Goal: Task Accomplishment & Management: Use online tool/utility

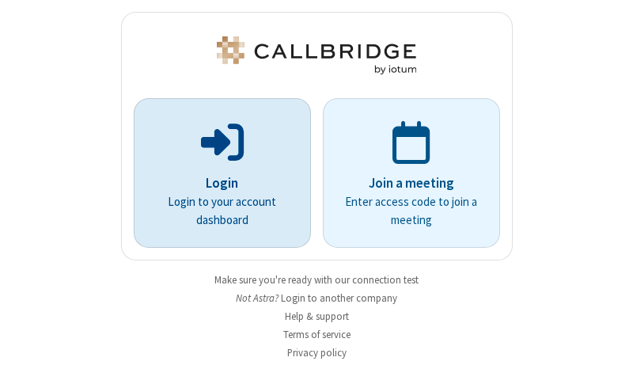
click at [216, 183] on p "Login" at bounding box center [222, 183] width 133 height 21
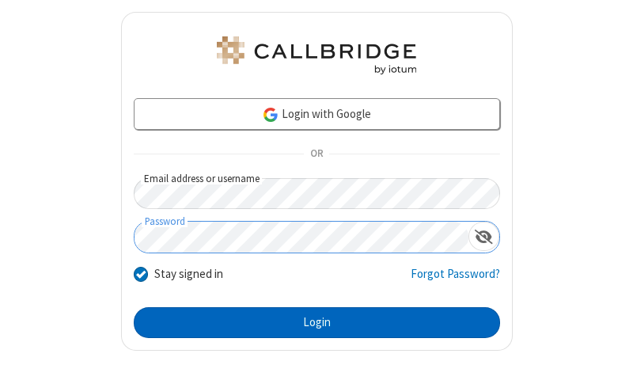
click at [310, 322] on button "Login" at bounding box center [317, 323] width 366 height 32
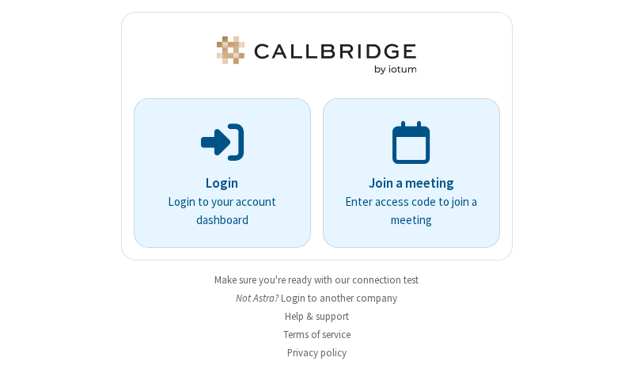
click at [310, 55] on img at bounding box center [317, 55] width 206 height 38
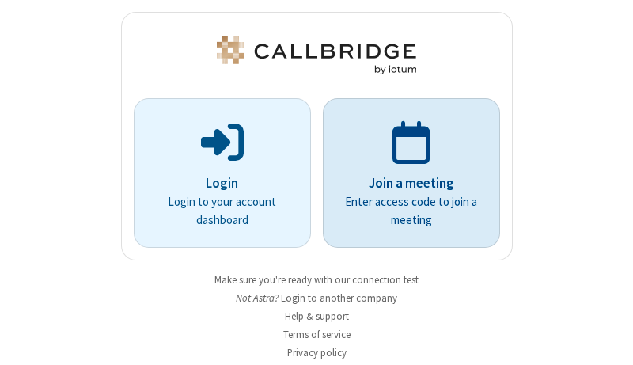
click at [405, 173] on p "Join a meeting" at bounding box center [411, 183] width 133 height 21
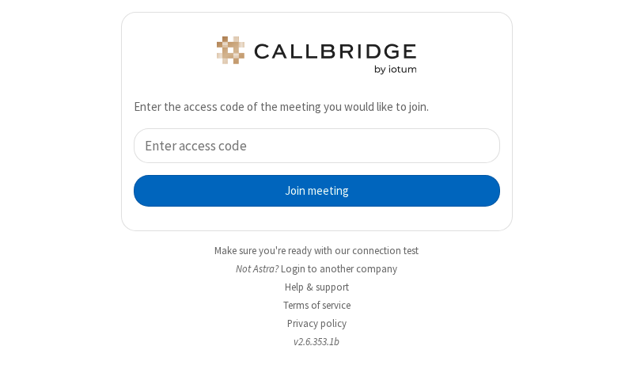
click at [310, 190] on button "Join meeting" at bounding box center [317, 191] width 366 height 32
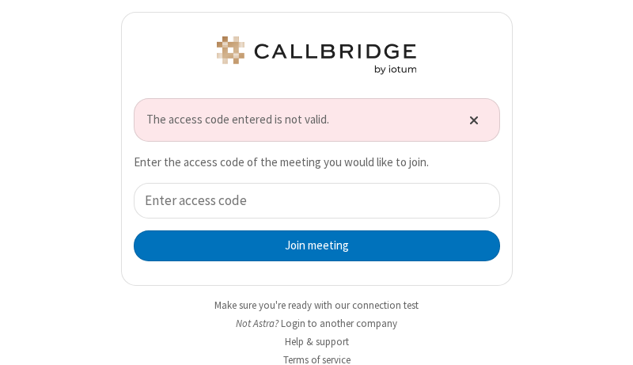
click at [469, 119] on span "Close alert" at bounding box center [473, 119] width 9 height 13
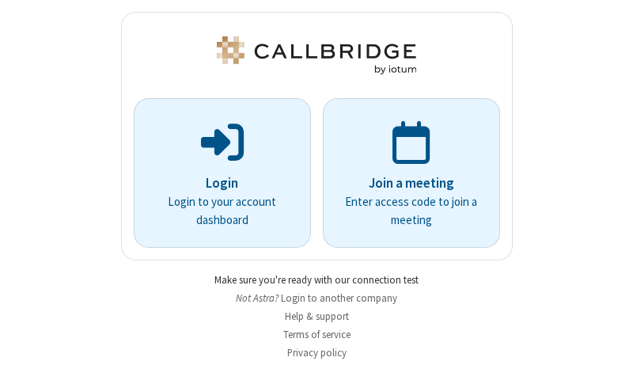
click at [310, 279] on link "Make sure you're ready with our connection test" at bounding box center [316, 279] width 204 height 13
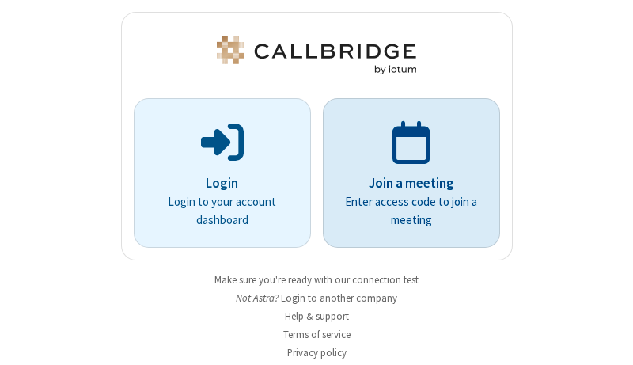
click at [405, 173] on p "Join a meeting" at bounding box center [411, 183] width 133 height 21
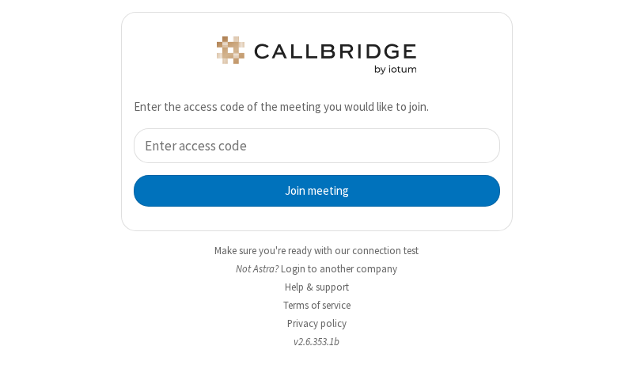
click at [310, 167] on div "Join meeting" at bounding box center [317, 167] width 366 height 78
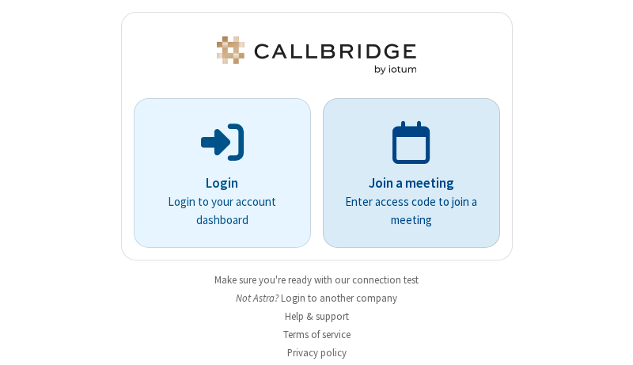
click at [405, 173] on p "Join a meeting" at bounding box center [411, 183] width 133 height 21
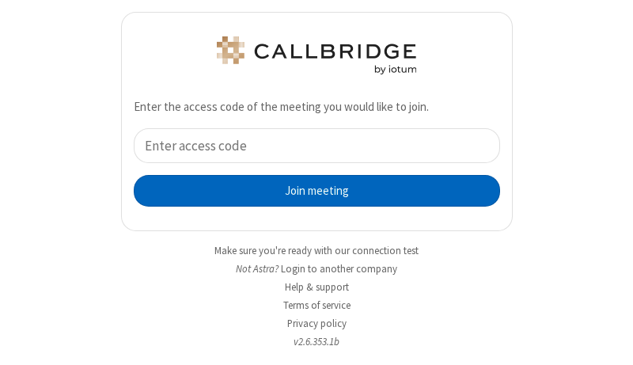
click at [310, 190] on button "Join meeting" at bounding box center [317, 191] width 366 height 32
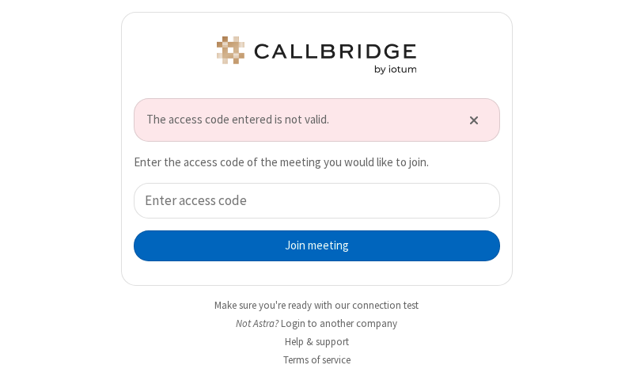
click at [310, 245] on button "Join meeting" at bounding box center [317, 246] width 366 height 32
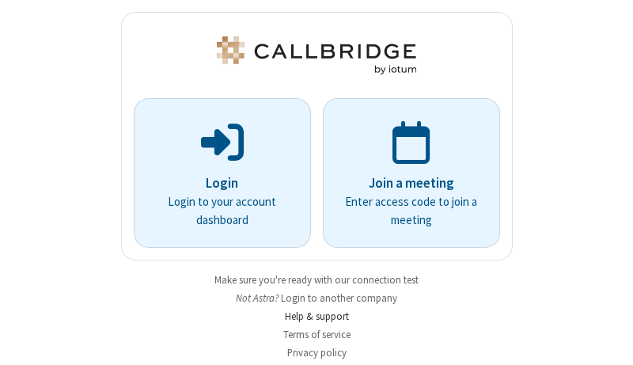
click at [310, 316] on link "Help & support" at bounding box center [317, 315] width 64 height 13
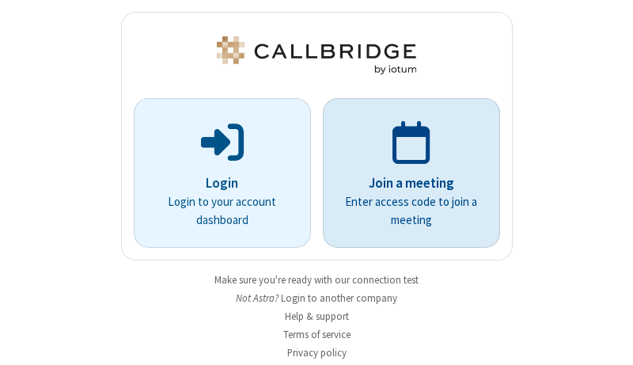
click at [405, 173] on p "Join a meeting" at bounding box center [411, 183] width 133 height 21
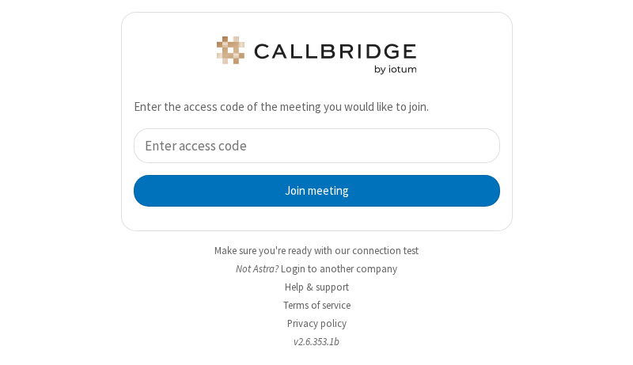
click at [310, 145] on input "tel" at bounding box center [317, 146] width 366 height 36
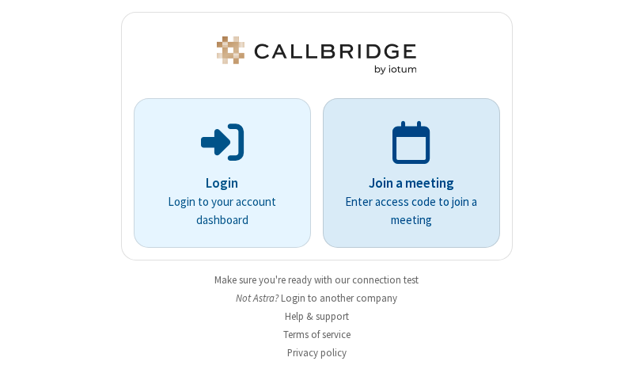
click at [405, 173] on p "Join a meeting" at bounding box center [411, 183] width 133 height 21
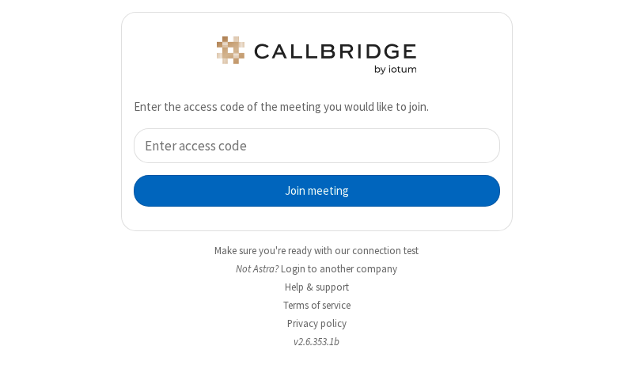
click at [310, 190] on button "Join meeting" at bounding box center [317, 191] width 366 height 32
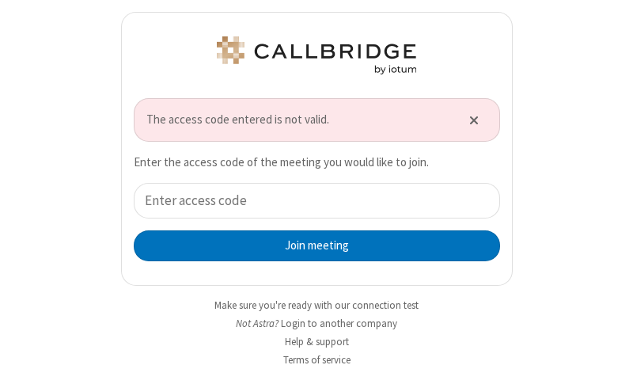
click at [310, 119] on span "The access code entered is not valid." at bounding box center [297, 120] width 303 height 18
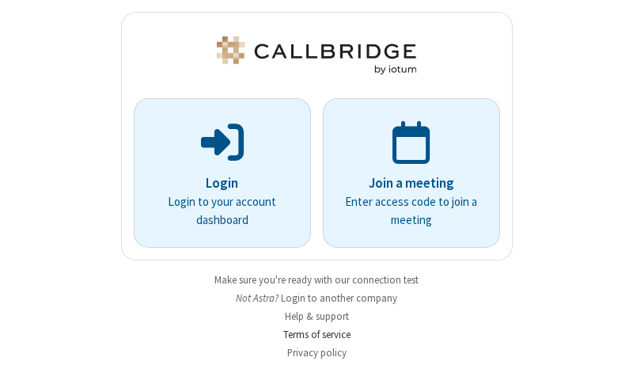
click at [310, 334] on link "Terms of service" at bounding box center [316, 334] width 67 height 13
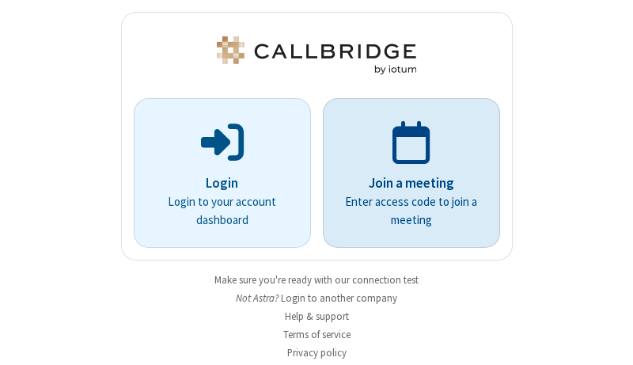
click at [405, 173] on p "Join a meeting" at bounding box center [411, 183] width 133 height 21
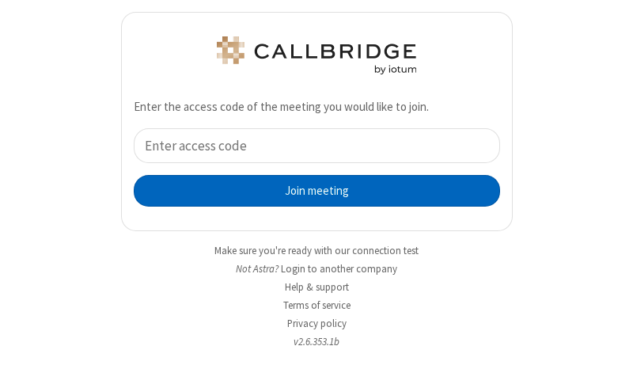
click at [310, 190] on button "Join meeting" at bounding box center [317, 191] width 366 height 32
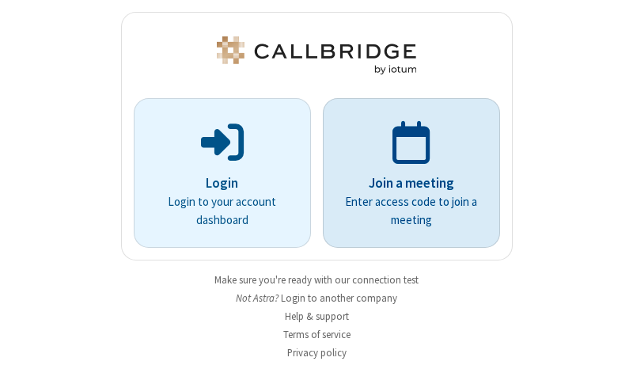
click at [405, 173] on p "Join a meeting" at bounding box center [411, 183] width 133 height 21
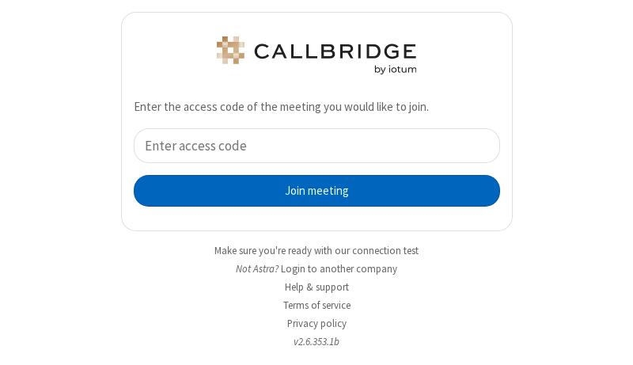
click at [310, 190] on button "Join meeting" at bounding box center [317, 191] width 366 height 32
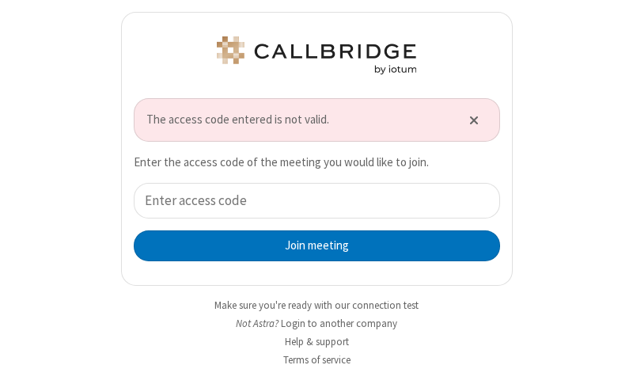
click at [310, 119] on span "The access code entered is not valid." at bounding box center [297, 120] width 303 height 18
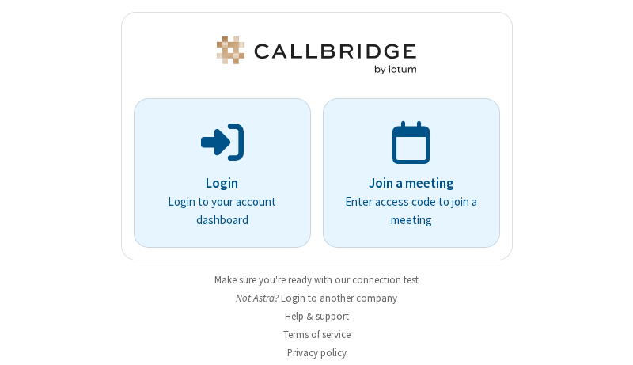
click at [310, 352] on link "Privacy policy" at bounding box center [316, 352] width 59 height 13
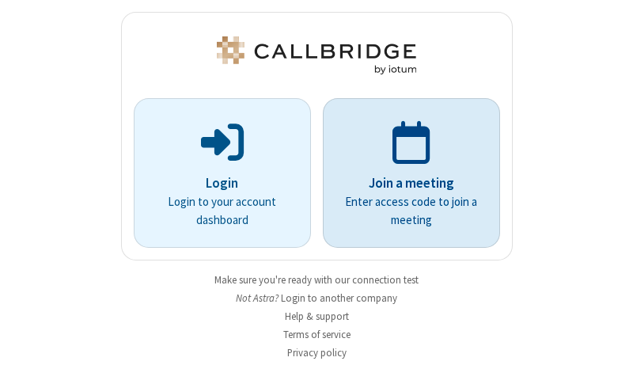
click at [405, 173] on p "Join a meeting" at bounding box center [411, 183] width 133 height 21
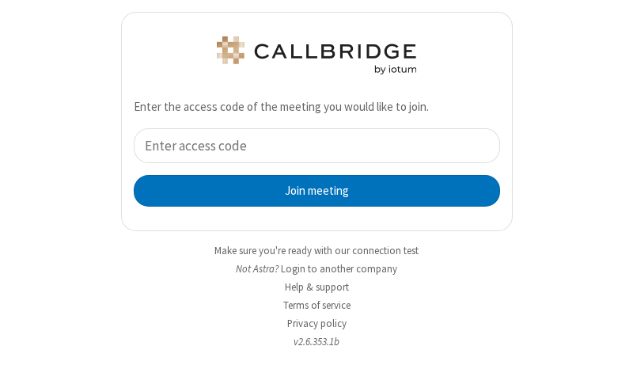
click at [310, 145] on input "tel" at bounding box center [317, 146] width 366 height 36
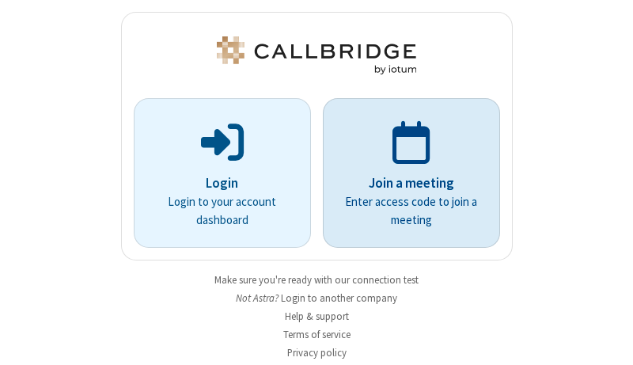
click at [405, 173] on p "Join a meeting" at bounding box center [411, 183] width 133 height 21
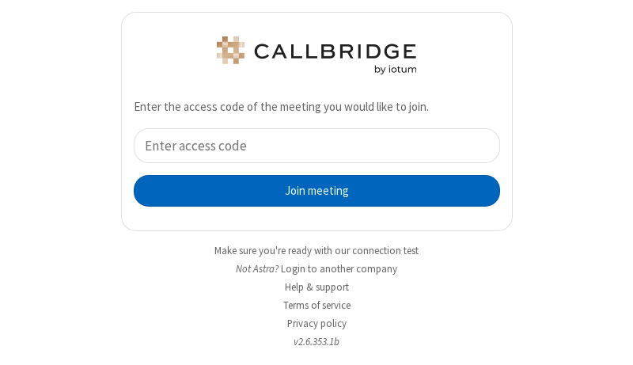
click at [310, 190] on button "Join meeting" at bounding box center [317, 191] width 366 height 32
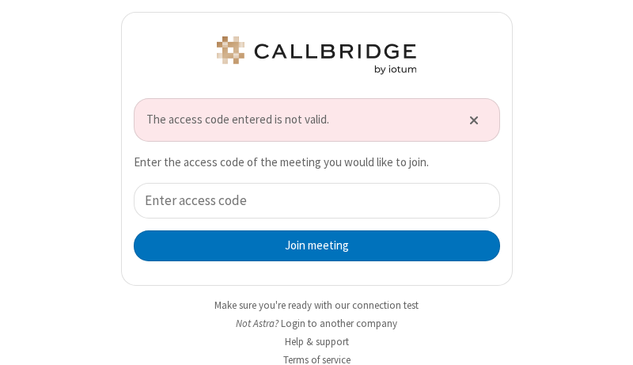
click at [291, 119] on span "The access code entered is not valid." at bounding box center [297, 120] width 303 height 18
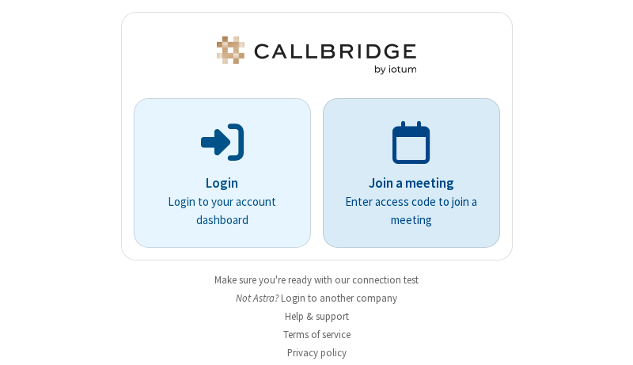
click at [405, 173] on p "Join a meeting" at bounding box center [411, 183] width 133 height 21
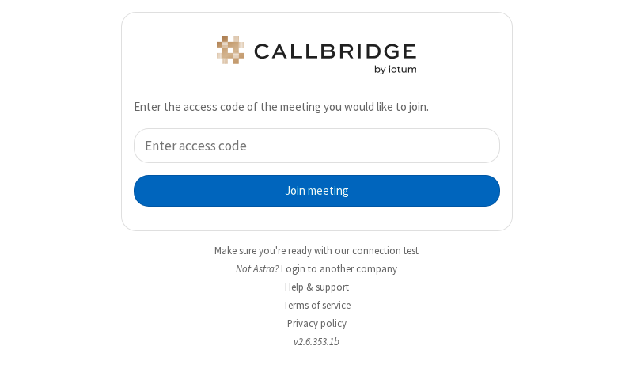
click at [310, 190] on button "Join meeting" at bounding box center [317, 191] width 366 height 32
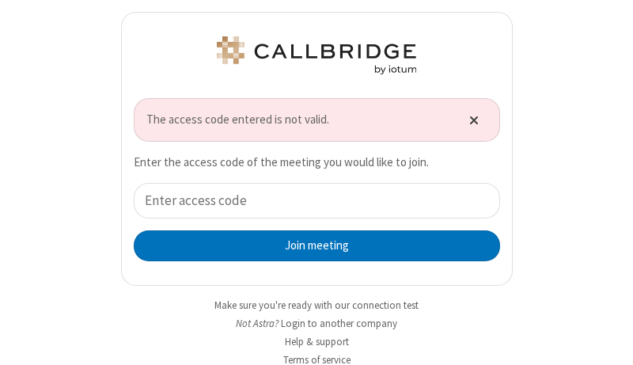
click at [469, 119] on span "Close alert" at bounding box center [473, 119] width 9 height 13
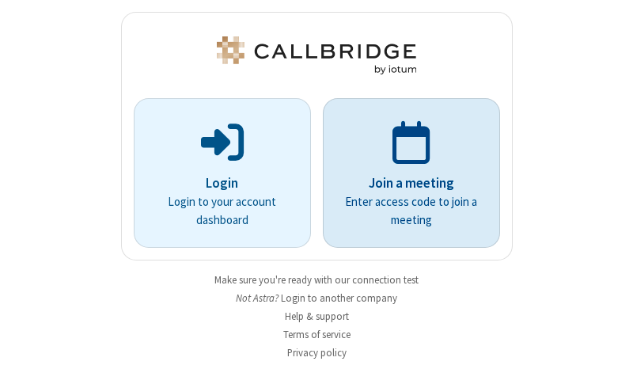
click at [405, 173] on p "Join a meeting" at bounding box center [411, 183] width 133 height 21
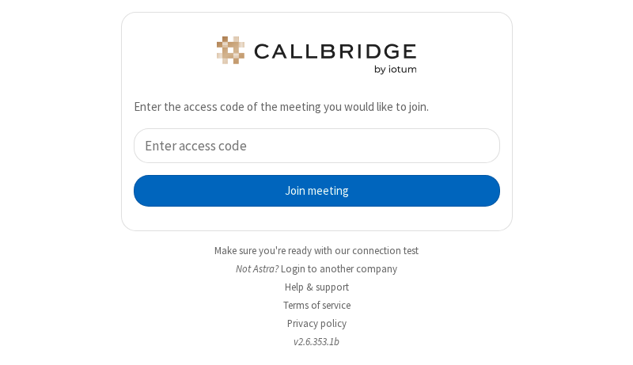
click at [310, 190] on button "Join meeting" at bounding box center [317, 191] width 366 height 32
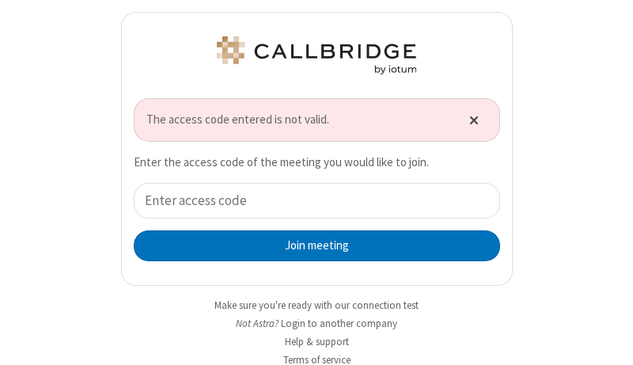
click at [469, 119] on span "Close alert" at bounding box center [473, 119] width 9 height 13
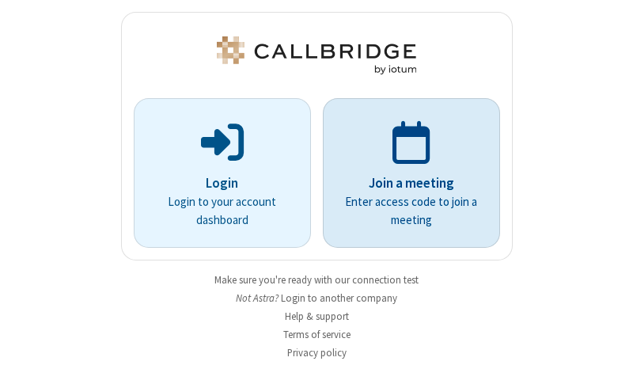
click at [405, 173] on p "Join a meeting" at bounding box center [411, 183] width 133 height 21
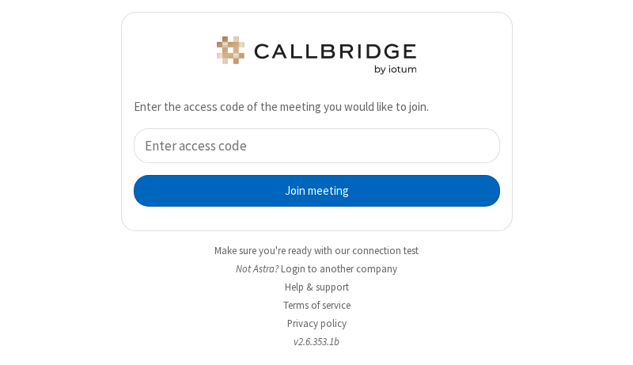
click at [310, 190] on button "Join meeting" at bounding box center [317, 191] width 366 height 32
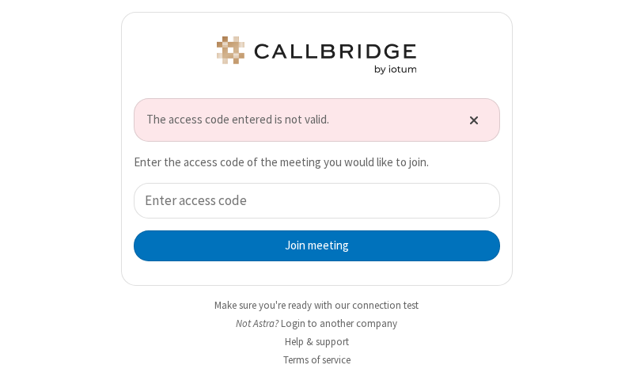
click at [469, 116] on span "Close alert" at bounding box center [473, 119] width 9 height 13
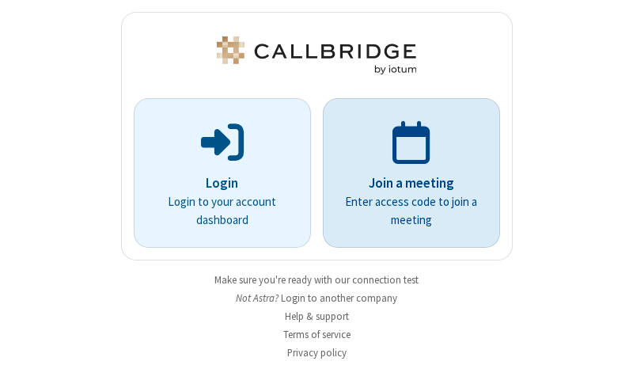
click at [405, 173] on p "Join a meeting" at bounding box center [411, 183] width 133 height 21
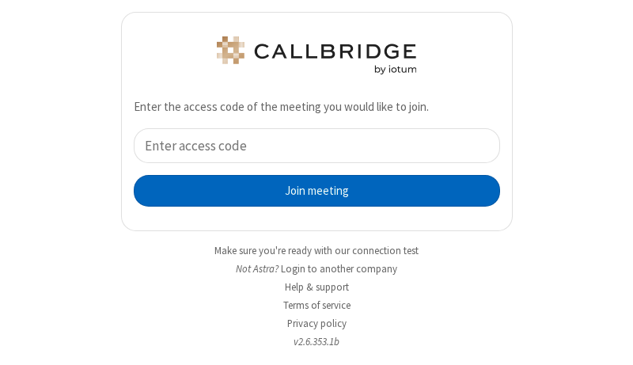
click at [310, 190] on button "Join meeting" at bounding box center [317, 191] width 366 height 32
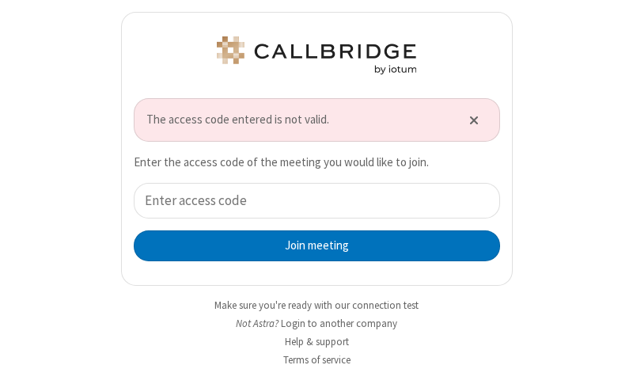
click at [310, 222] on div "Join meeting" at bounding box center [317, 222] width 366 height 78
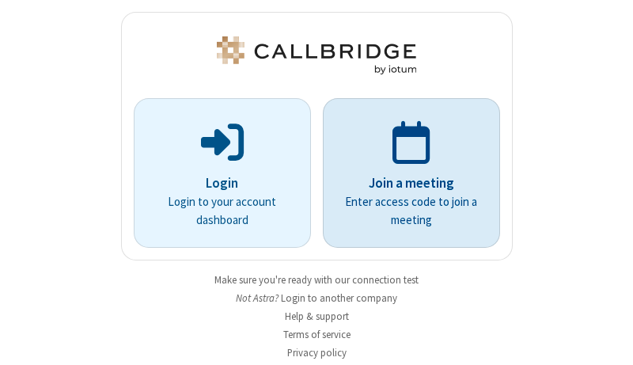
click at [405, 173] on p "Join a meeting" at bounding box center [411, 183] width 133 height 21
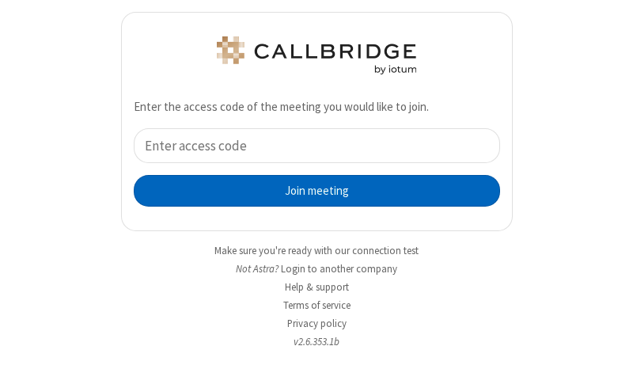
click at [310, 190] on button "Join meeting" at bounding box center [317, 191] width 366 height 32
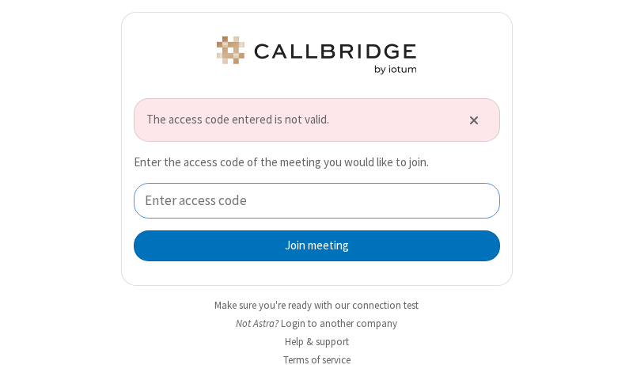
click at [310, 200] on input "tel" at bounding box center [317, 201] width 366 height 36
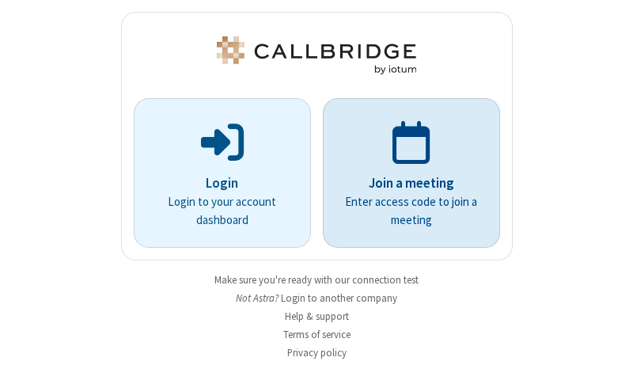
click at [405, 173] on p "Join a meeting" at bounding box center [411, 183] width 133 height 21
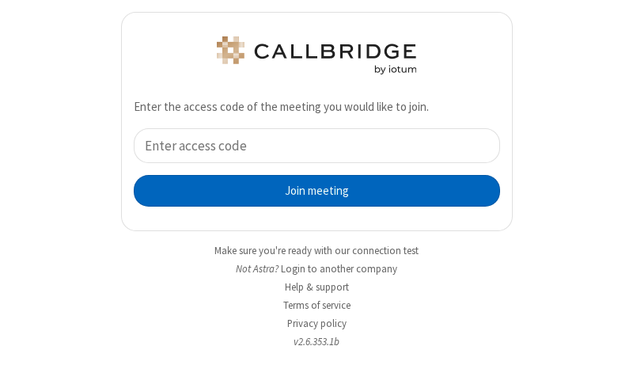
click at [310, 190] on button "Join meeting" at bounding box center [317, 191] width 366 height 32
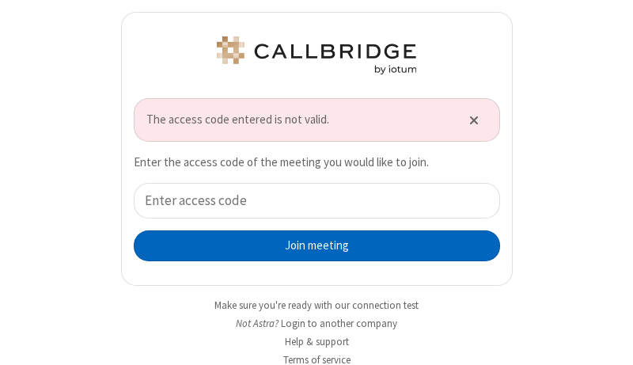
click at [310, 245] on button "Join meeting" at bounding box center [317, 246] width 366 height 32
